Goal: Information Seeking & Learning: Learn about a topic

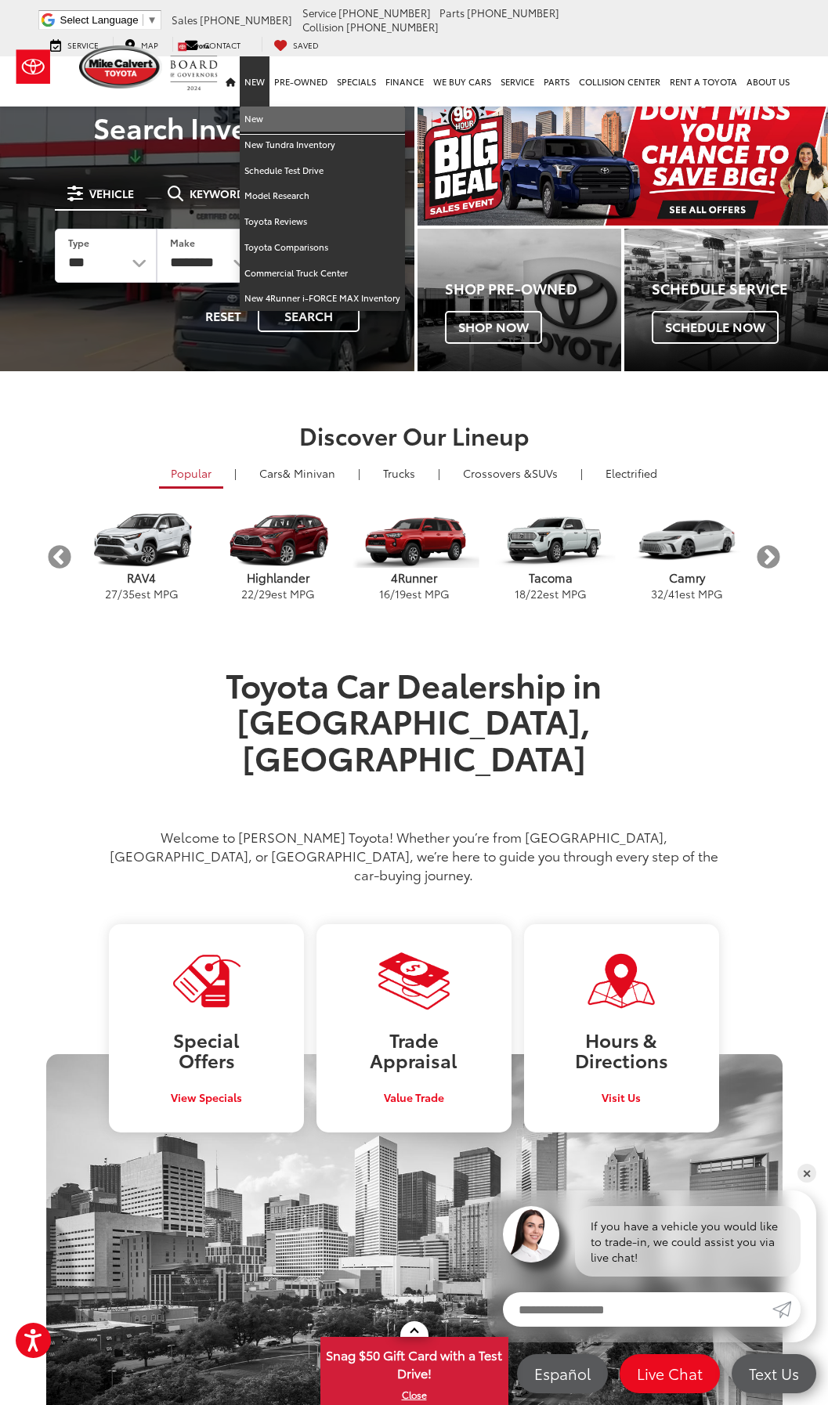
click at [251, 121] on link "New" at bounding box center [322, 119] width 165 height 26
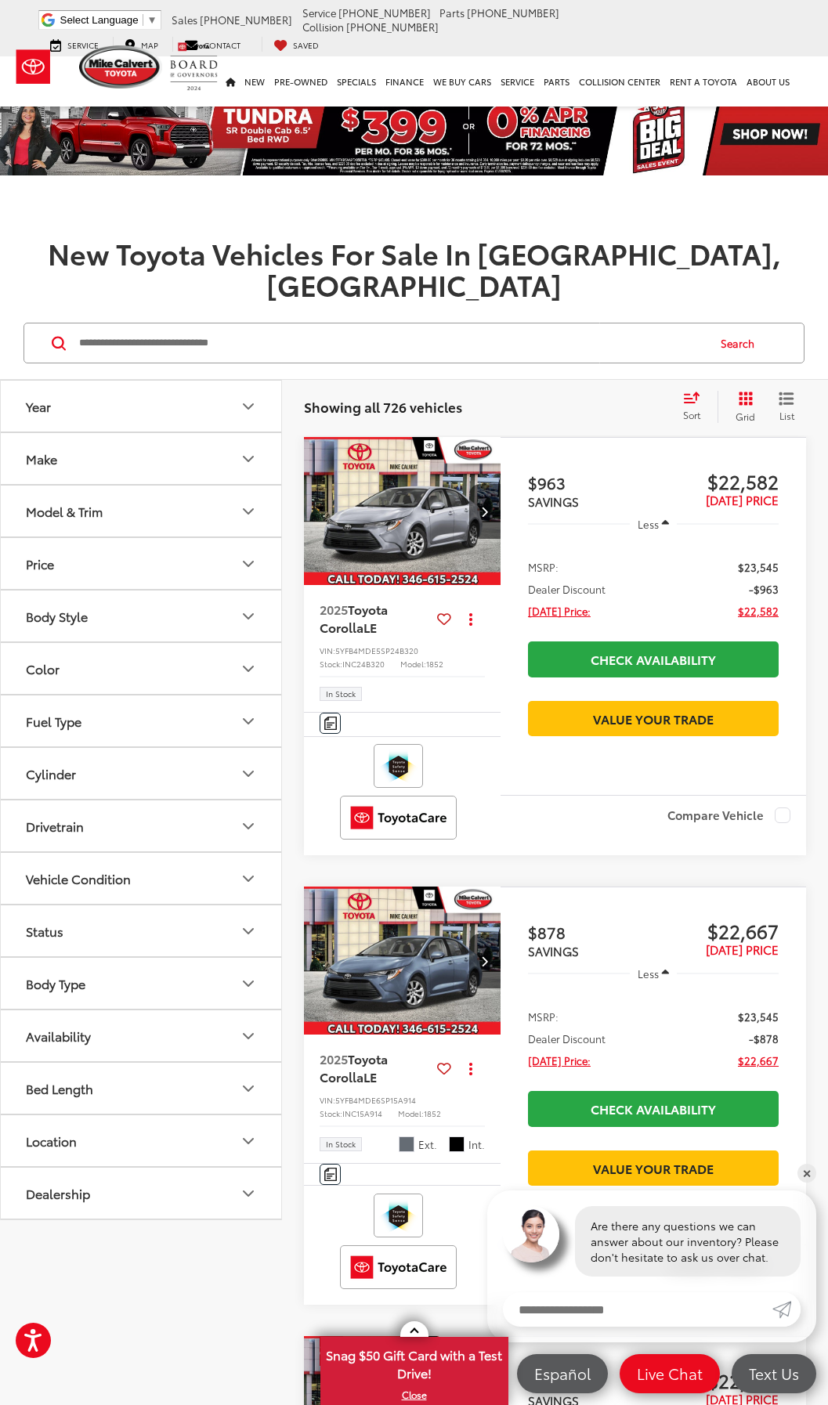
click at [249, 509] on icon "Model & Trim" at bounding box center [248, 511] width 9 height 5
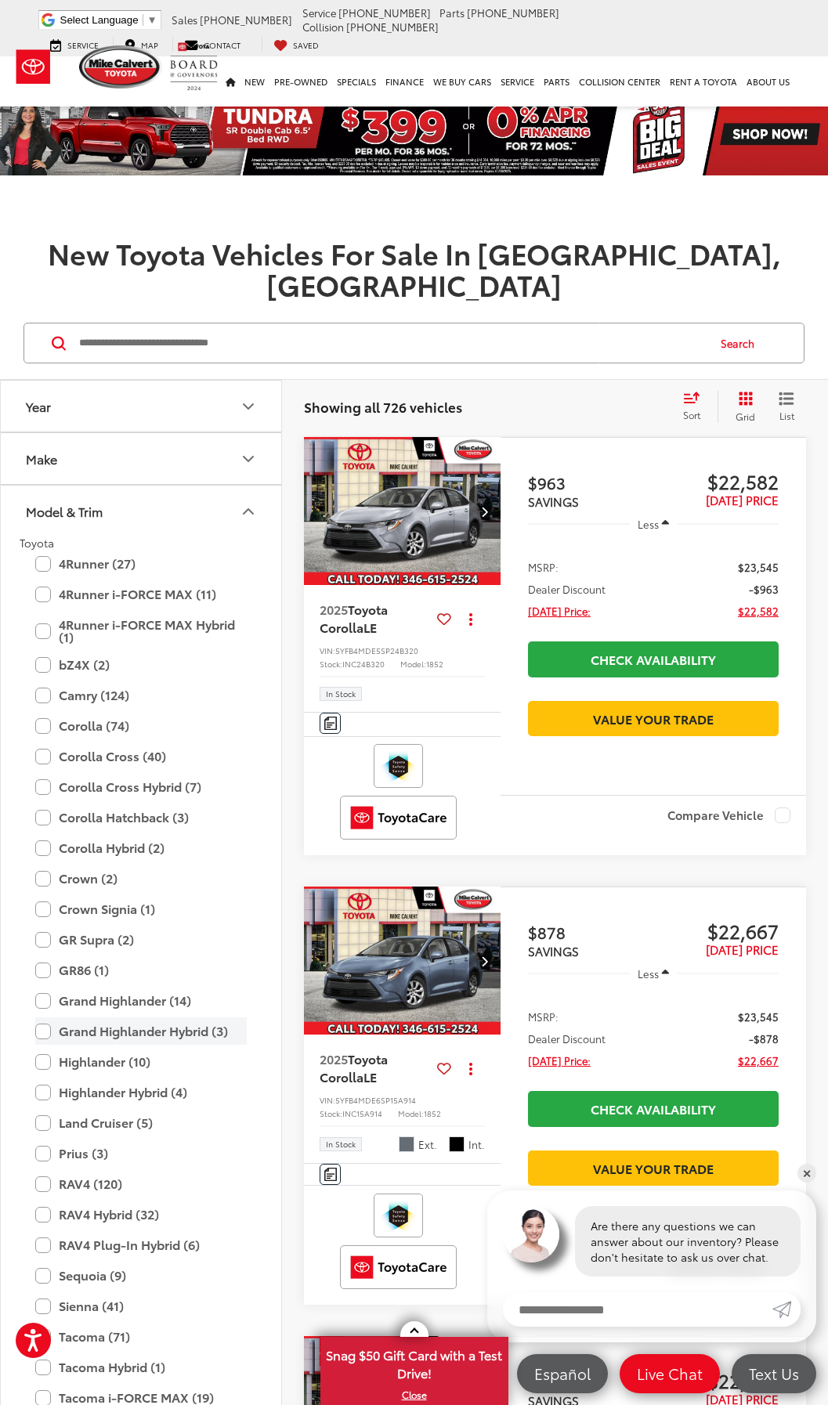
click at [47, 1017] on label "Grand Highlander Hybrid (3)" at bounding box center [140, 1030] width 211 height 27
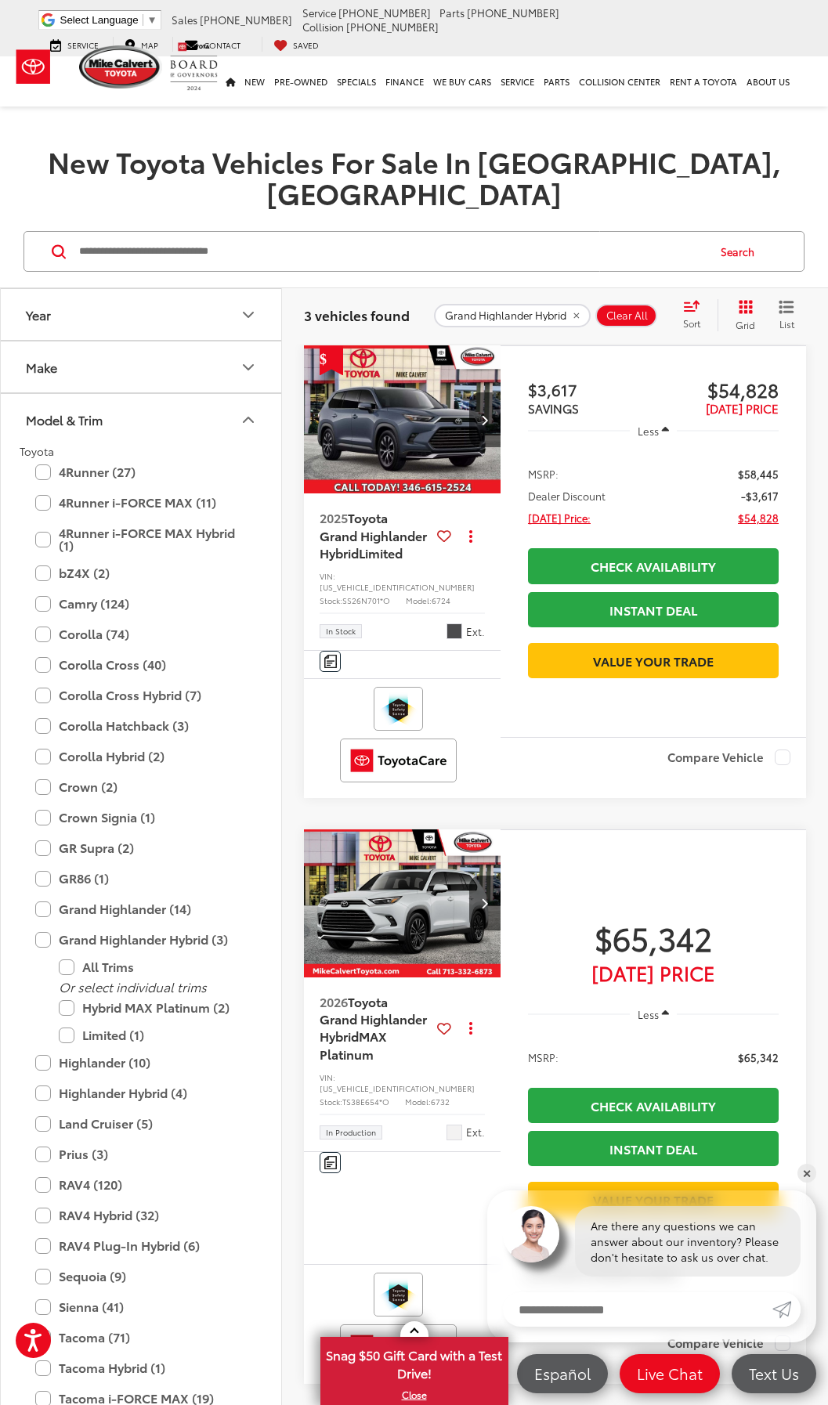
scroll to position [78, 0]
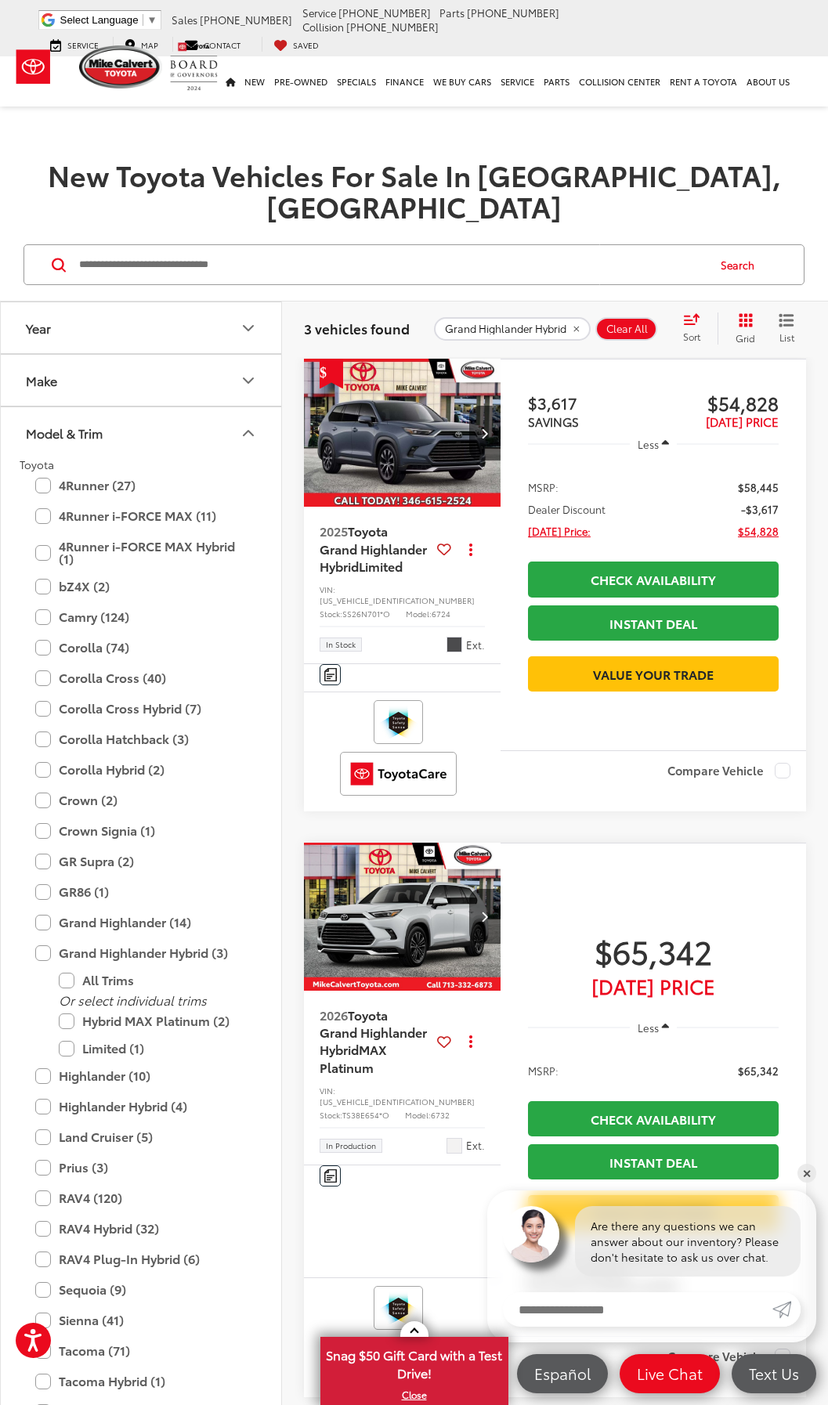
click at [435, 399] on img "2025 Toyota Grand Highlander Hybrid Limited 0" at bounding box center [402, 433] width 199 height 149
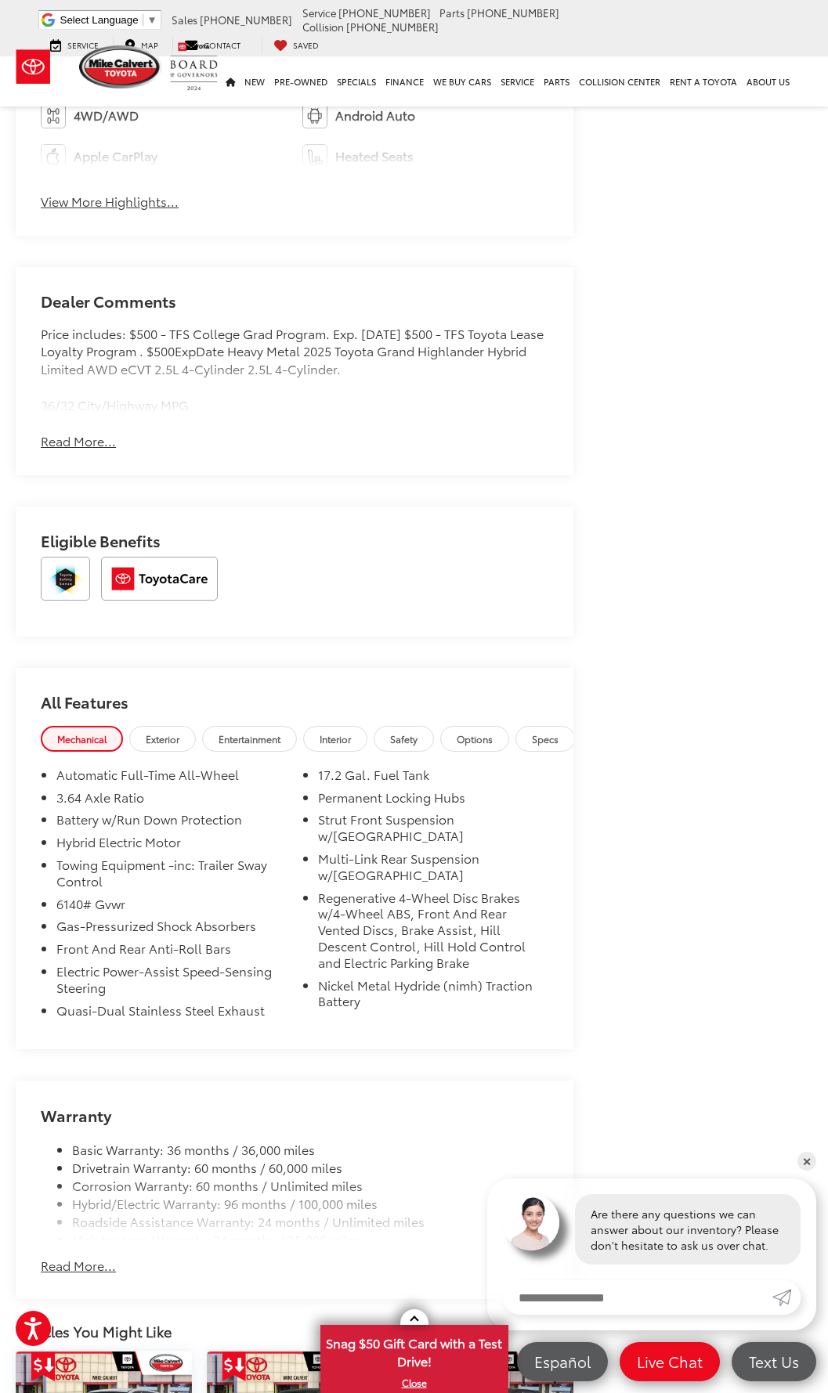
scroll to position [1018, 0]
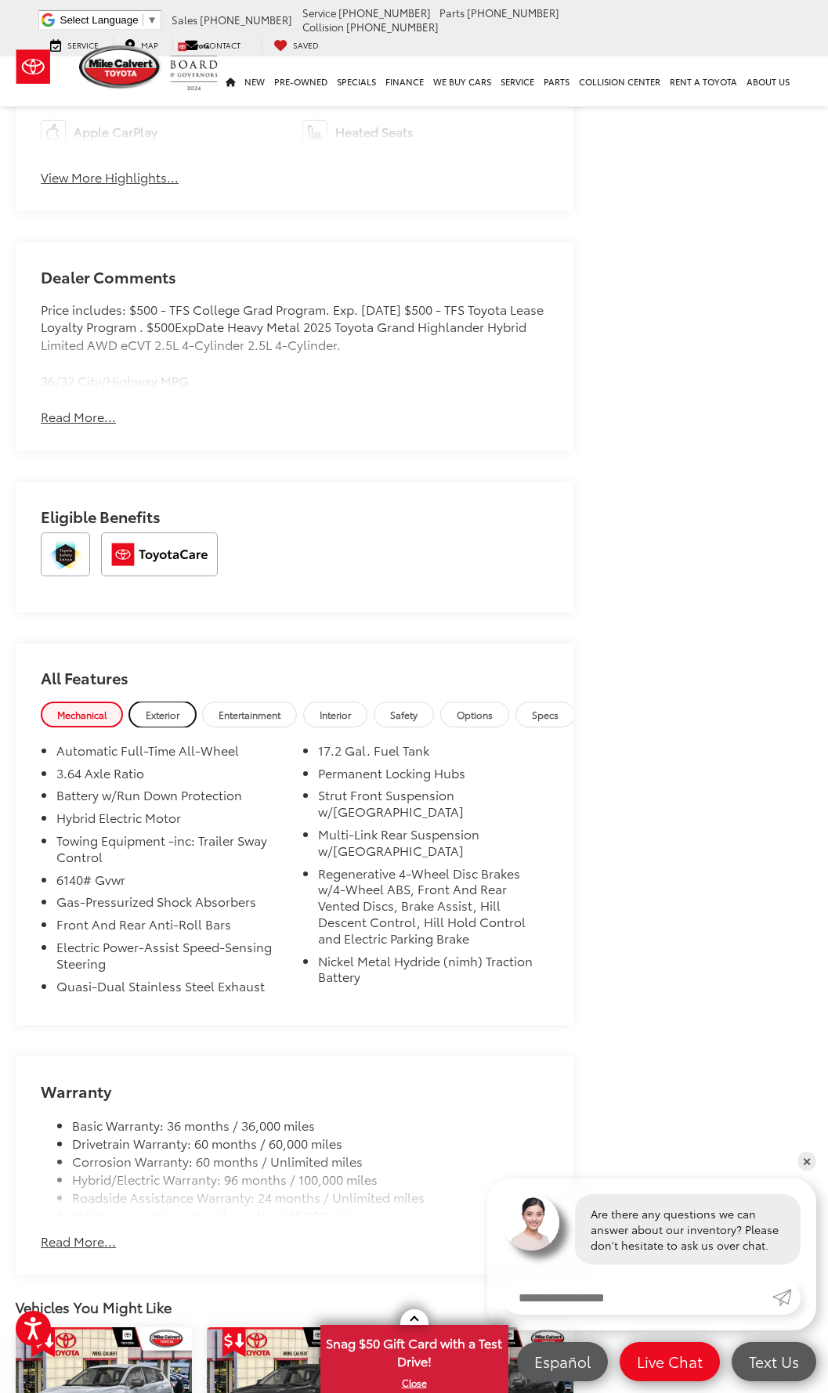
click at [175, 713] on span "Exterior" at bounding box center [163, 714] width 34 height 13
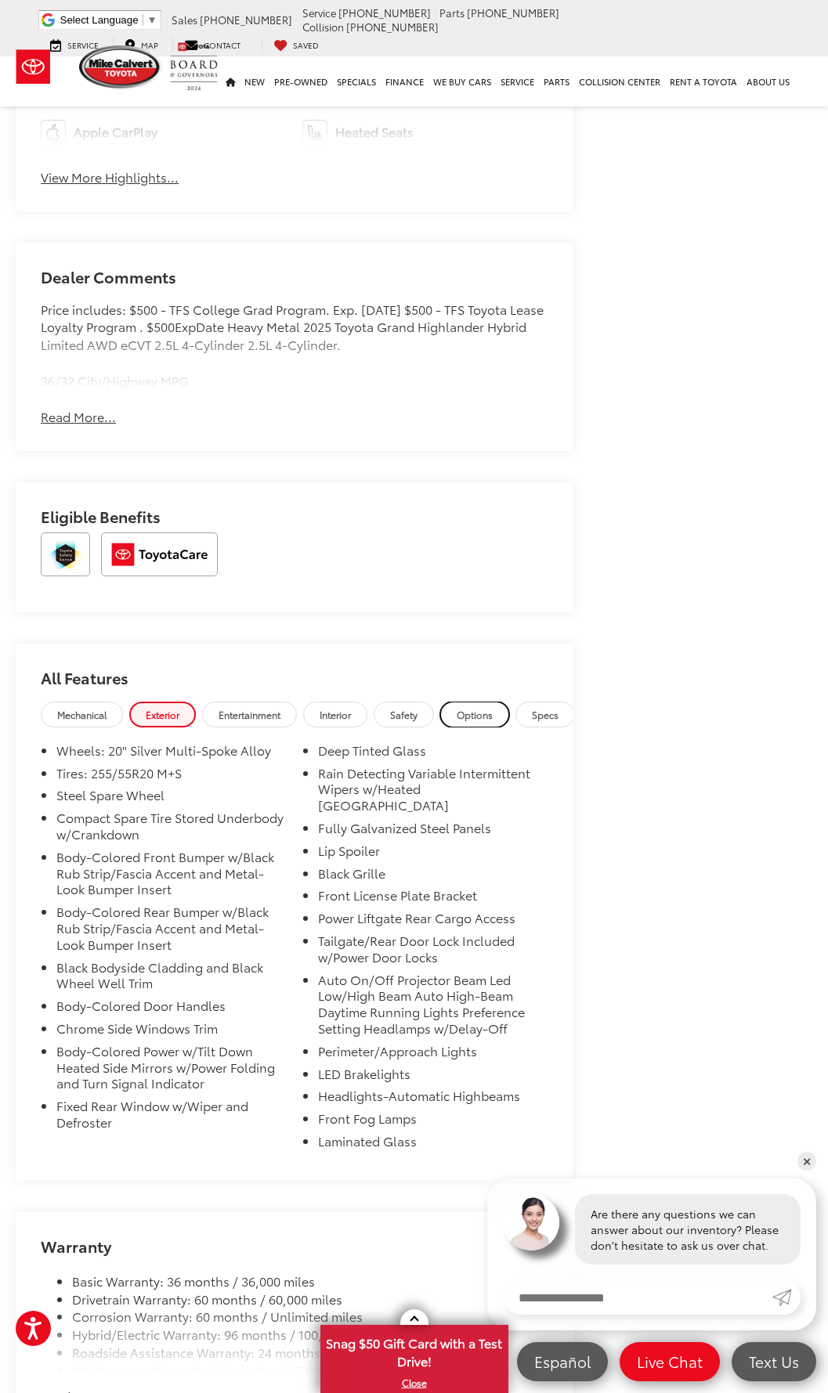
click at [475, 713] on span "Options" at bounding box center [475, 714] width 36 height 13
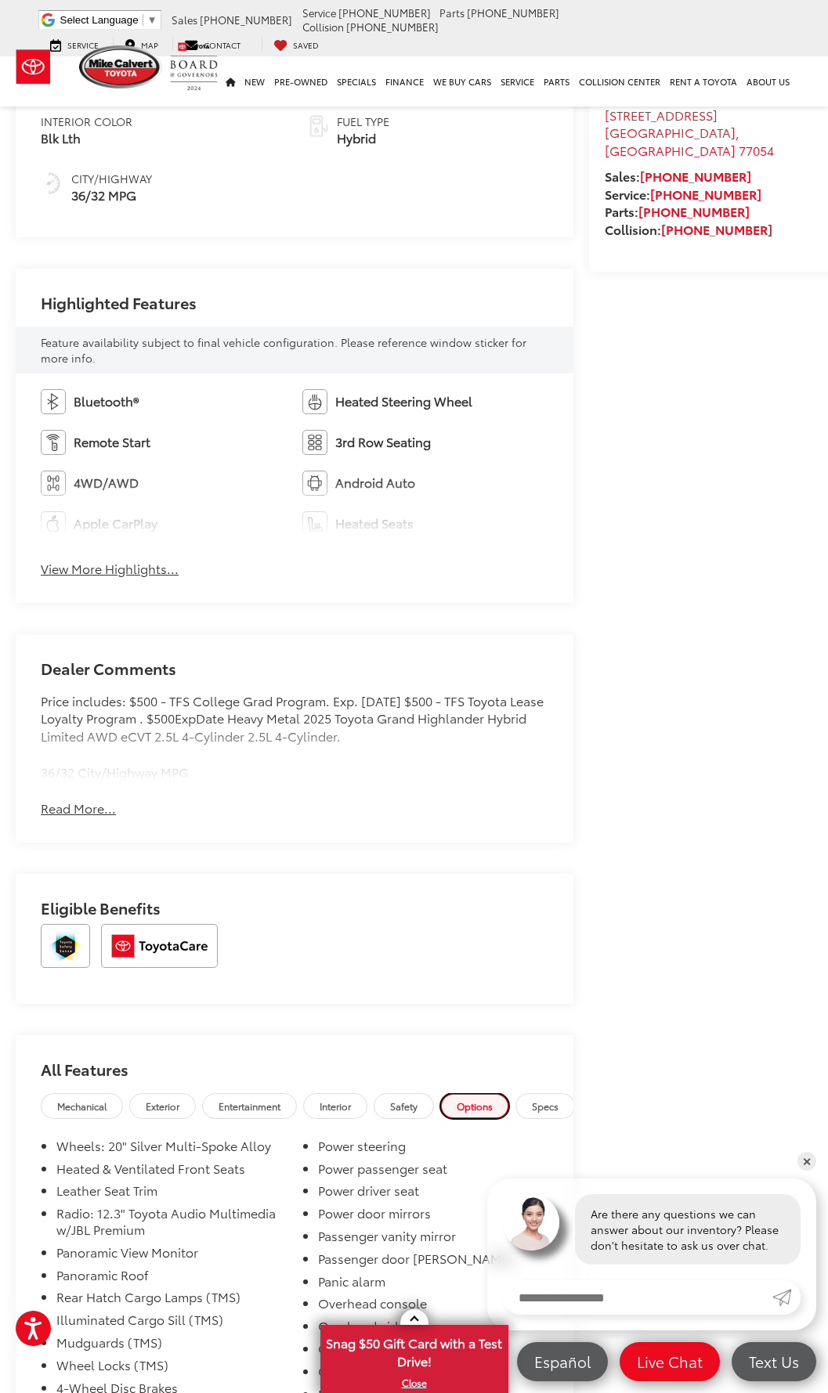
scroll to position [0, 0]
